Goal: Task Accomplishment & Management: Manage account settings

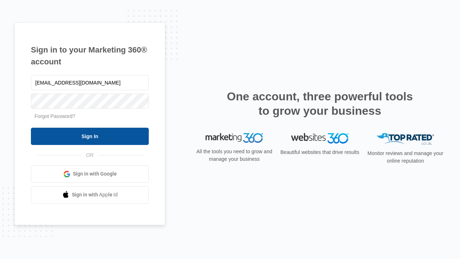
click at [90, 136] on input "Sign In" at bounding box center [90, 135] width 118 height 17
